Goal: Navigation & Orientation: Go to known website

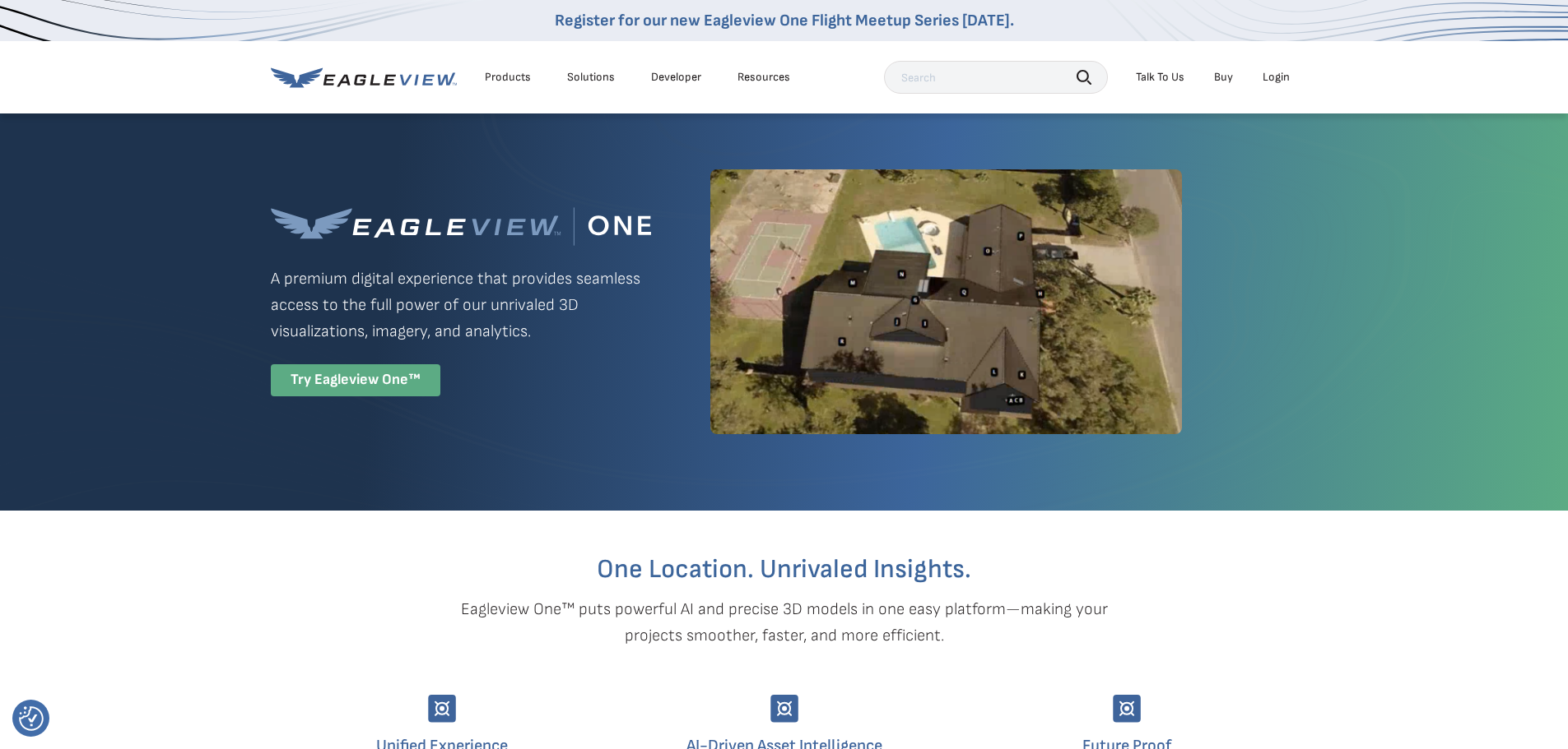
click at [319, 384] on div "Try Eagleview One™" at bounding box center [355, 380] width 170 height 32
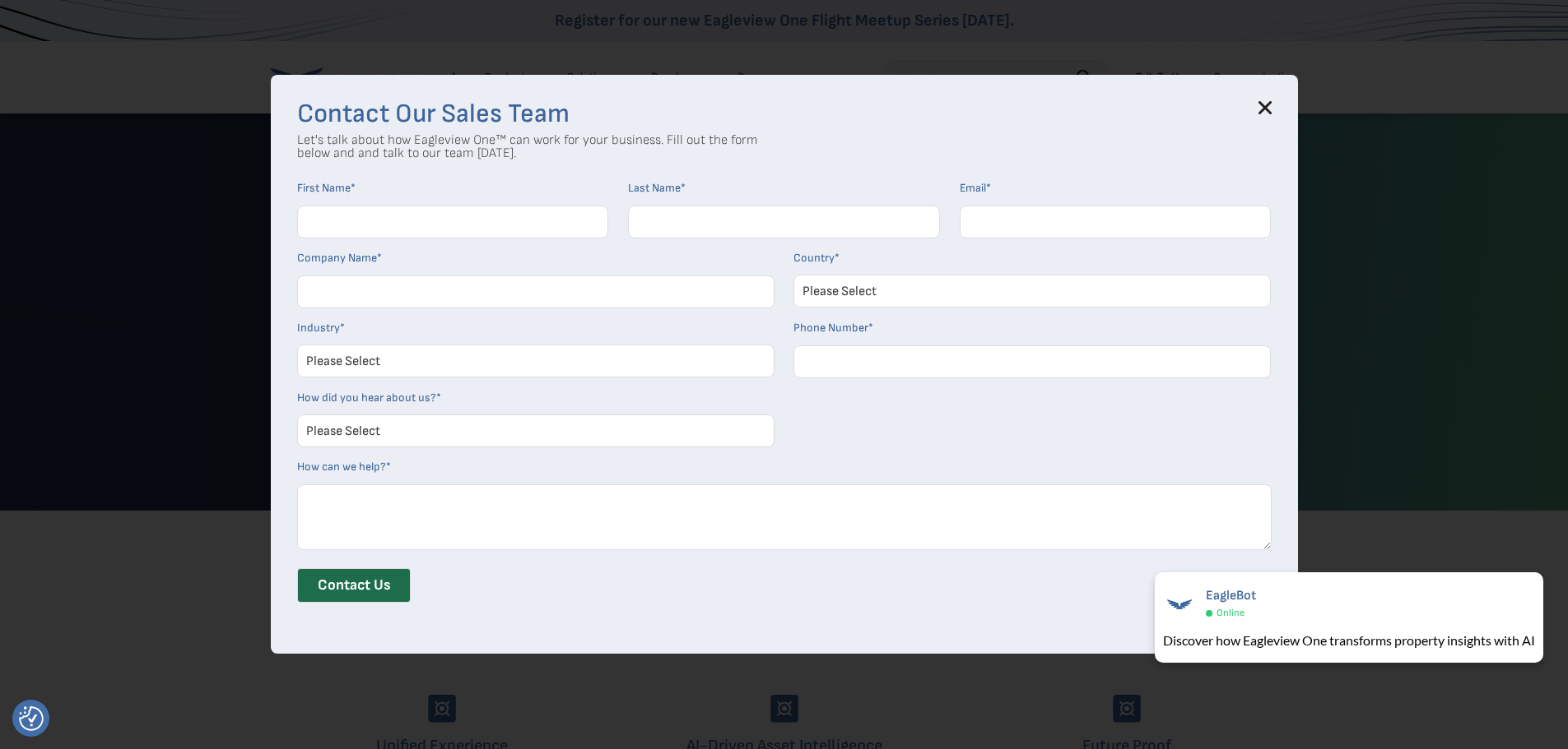
click at [1270, 106] on icon at bounding box center [1264, 108] width 11 height 11
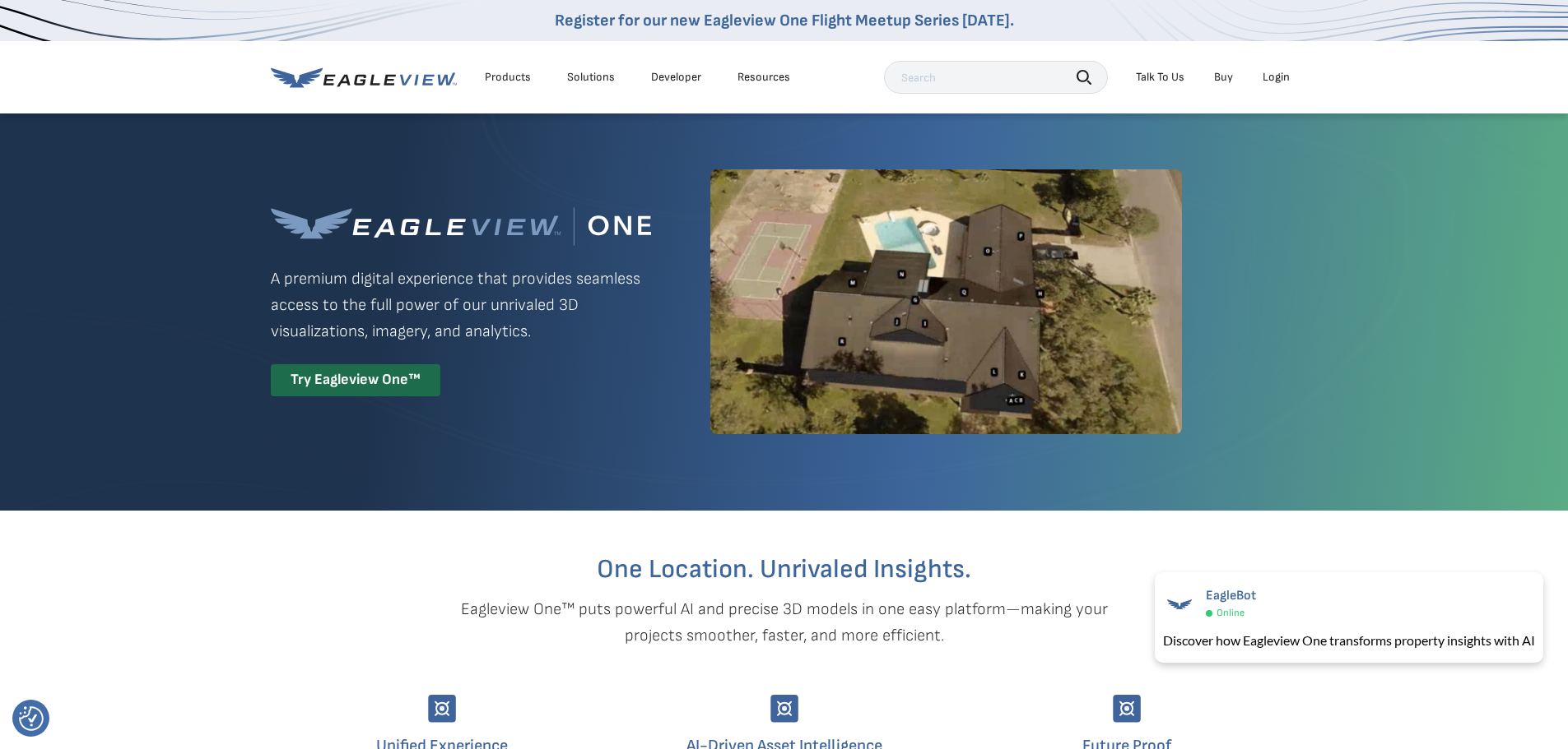
click at [1279, 78] on div "Login" at bounding box center [1275, 77] width 27 height 15
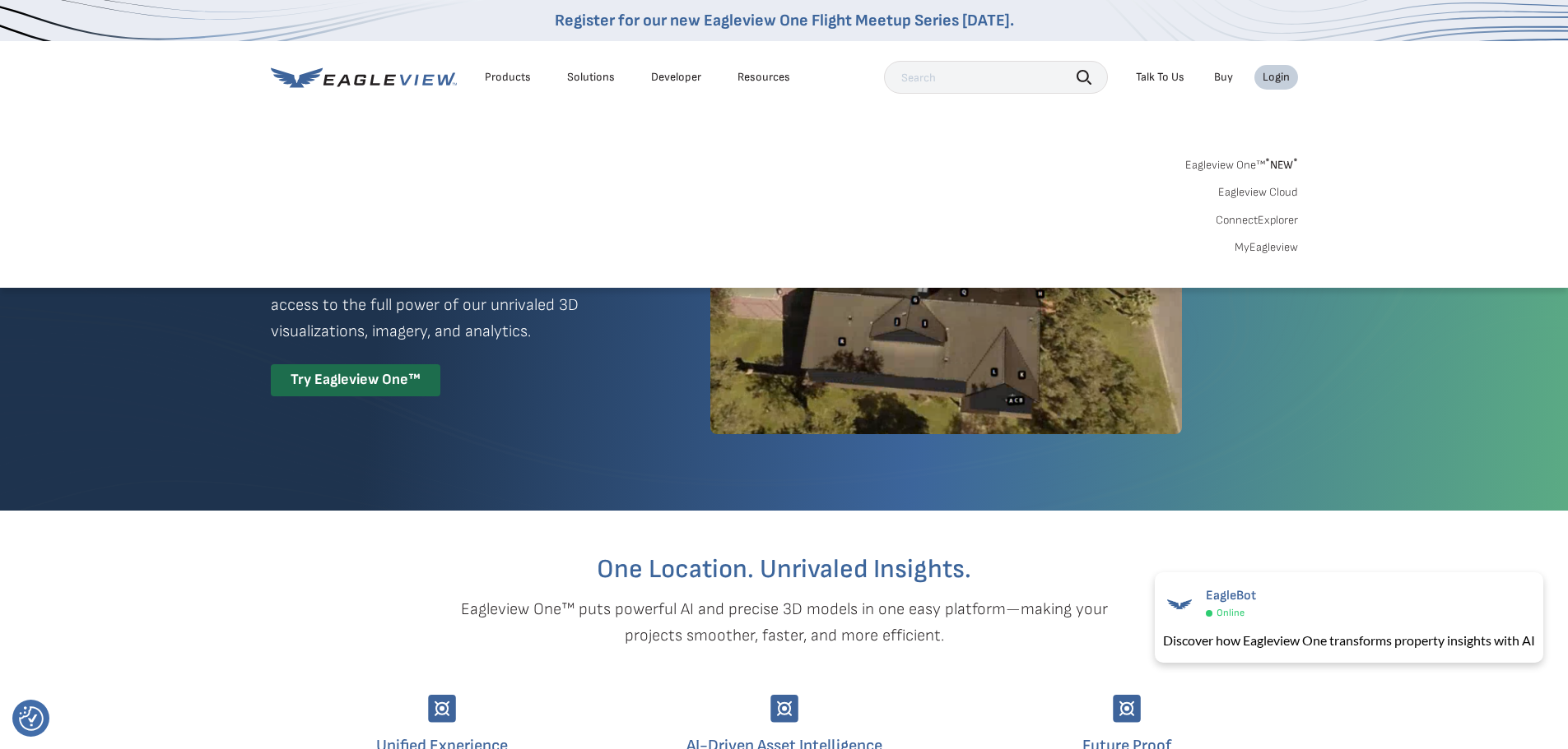
click at [1264, 245] on link "MyEagleview" at bounding box center [1265, 247] width 64 height 15
